Goal: Task Accomplishment & Management: Manage account settings

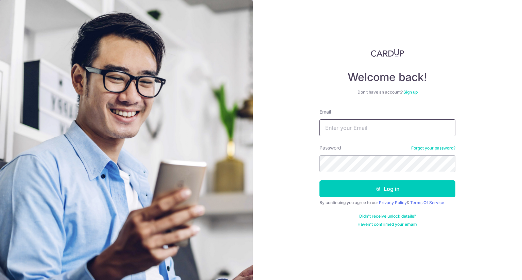
click at [431, 135] on input "Email" at bounding box center [387, 128] width 136 height 17
type input "[EMAIL_ADDRESS][PERSON_NAME][DOMAIN_NAME]"
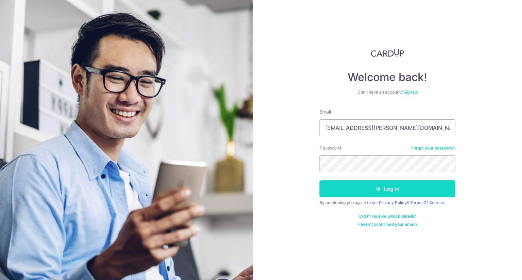
click at [409, 192] on button "Log in" at bounding box center [387, 189] width 136 height 17
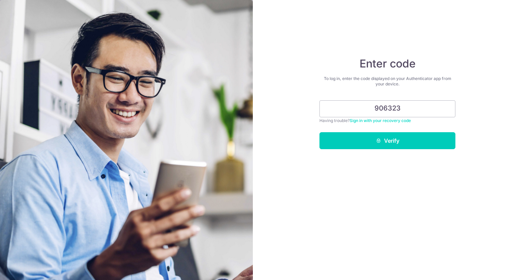
type input "906323"
click at [319, 132] on button "Verify" at bounding box center [387, 140] width 136 height 17
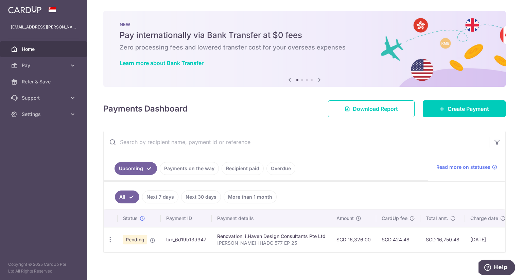
click at [132, 238] on span "Pending" at bounding box center [135, 240] width 24 height 10
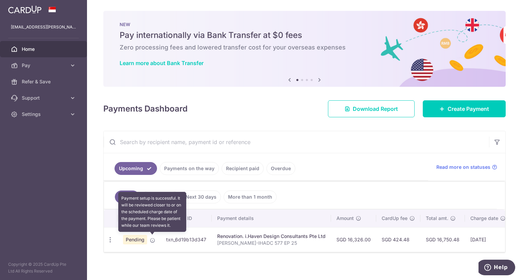
click at [153, 239] on icon at bounding box center [152, 240] width 5 height 5
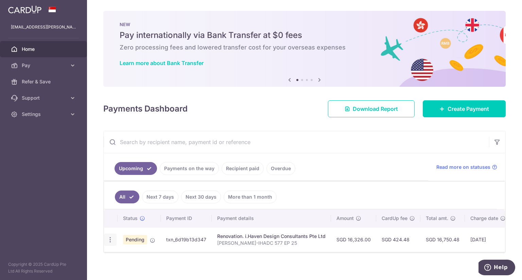
click at [107, 239] on icon "button" at bounding box center [110, 240] width 7 height 7
click at [94, 223] on div "× Pause Schedule Pause all future payments in this series Pause just this one p…" at bounding box center [304, 140] width 435 height 280
click at [50, 113] on span "Settings" at bounding box center [44, 114] width 45 height 7
click at [29, 144] on span "Logout" at bounding box center [44, 147] width 45 height 7
